Goal: Information Seeking & Learning: Learn about a topic

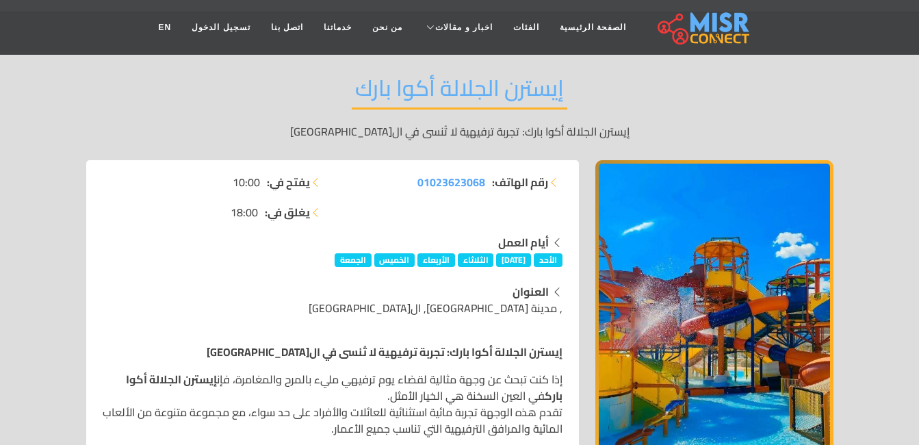
scroll to position [38, 0]
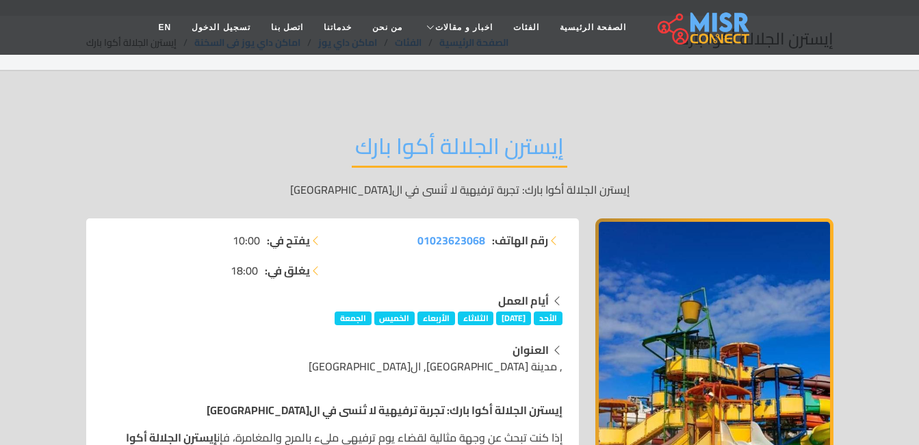
click at [566, 145] on h2 "إيسترن الجلالة أكوا بارك" at bounding box center [459, 150] width 215 height 35
click at [566, 143] on h2 "إيسترن الجلالة أكوا بارك" at bounding box center [459, 150] width 215 height 35
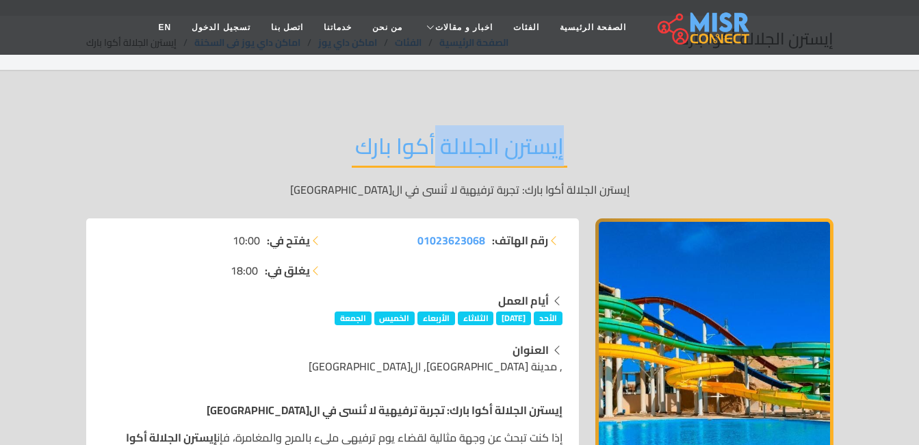
drag, startPoint x: 436, startPoint y: 142, endPoint x: 577, endPoint y: 144, distance: 140.9
click at [577, 144] on div "إيسترن الجلالة أكوا بارك إيسترن الجلالة أكوا بارك: تجربة ترفيهية لا تُنسى في ال…" at bounding box center [459, 165] width 747 height 106
copy h2 "إيسترن الجلالة"
